Goal: Task Accomplishment & Management: Complete application form

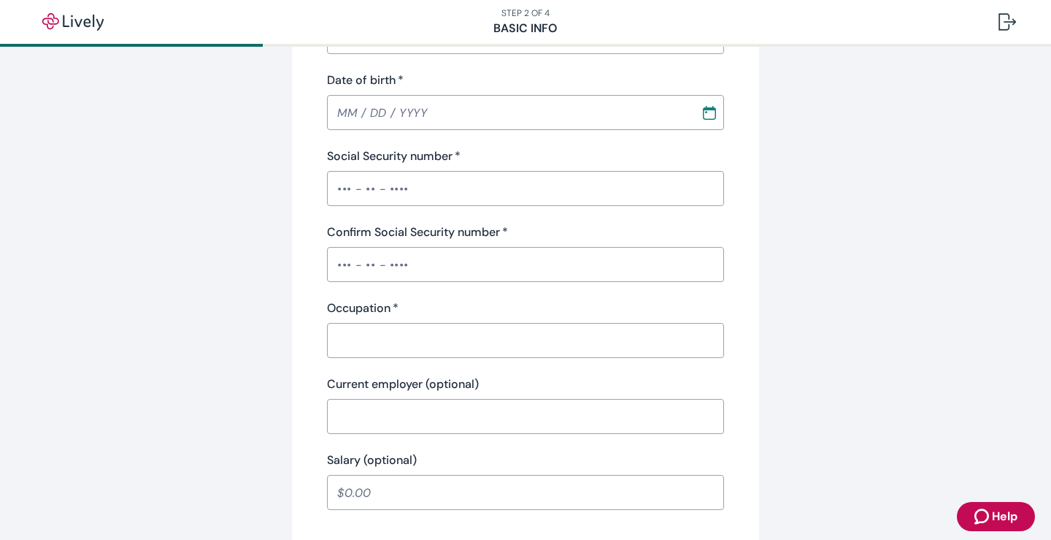
scroll to position [169, 0]
